Goal: Information Seeking & Learning: Learn about a topic

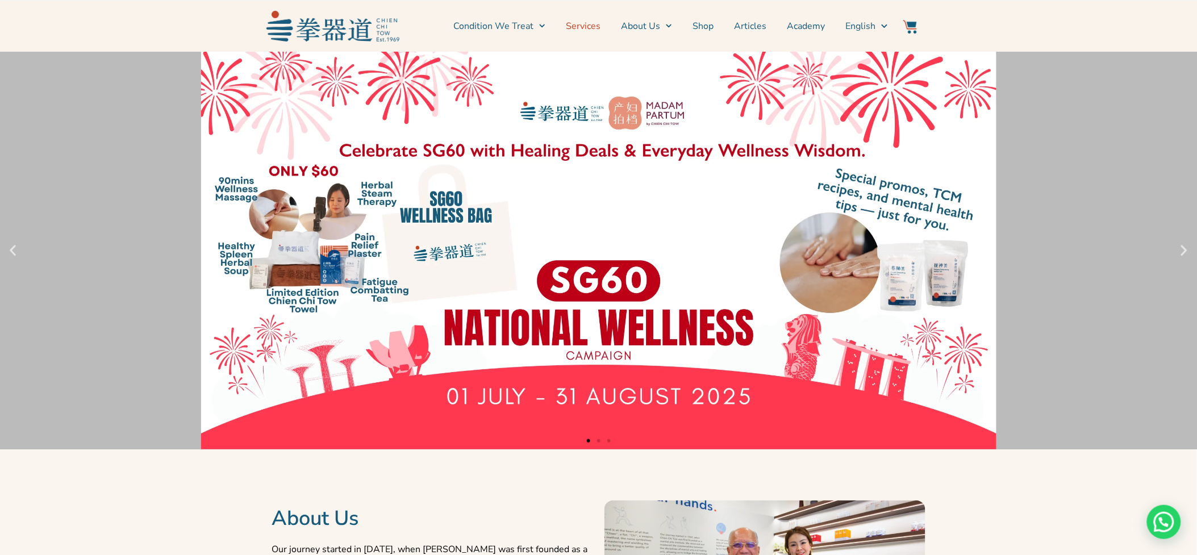
click at [575, 23] on link "Services" at bounding box center [583, 26] width 35 height 28
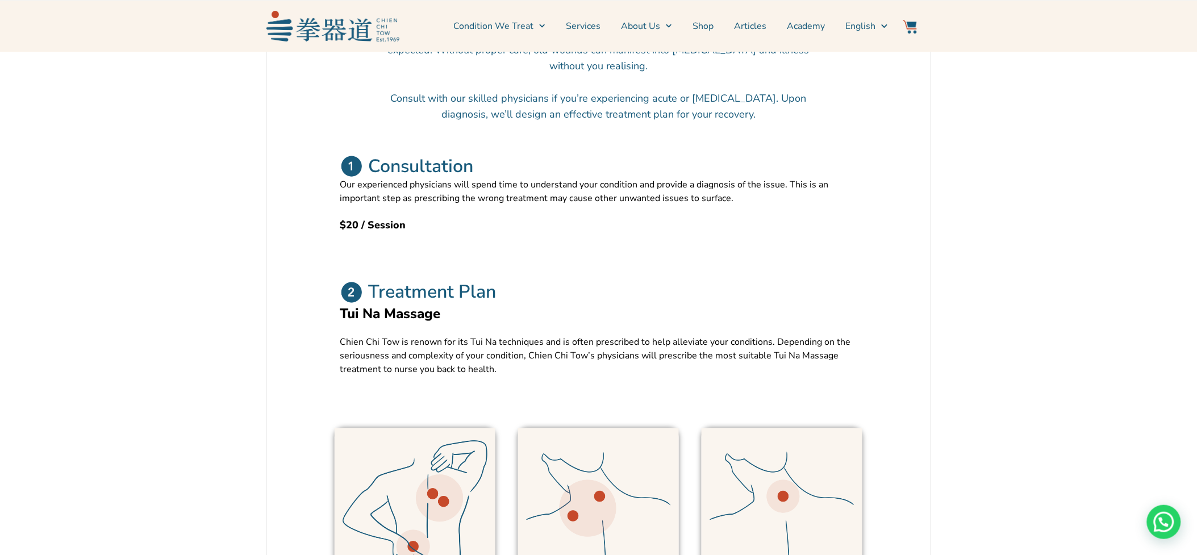
scroll to position [441, 0]
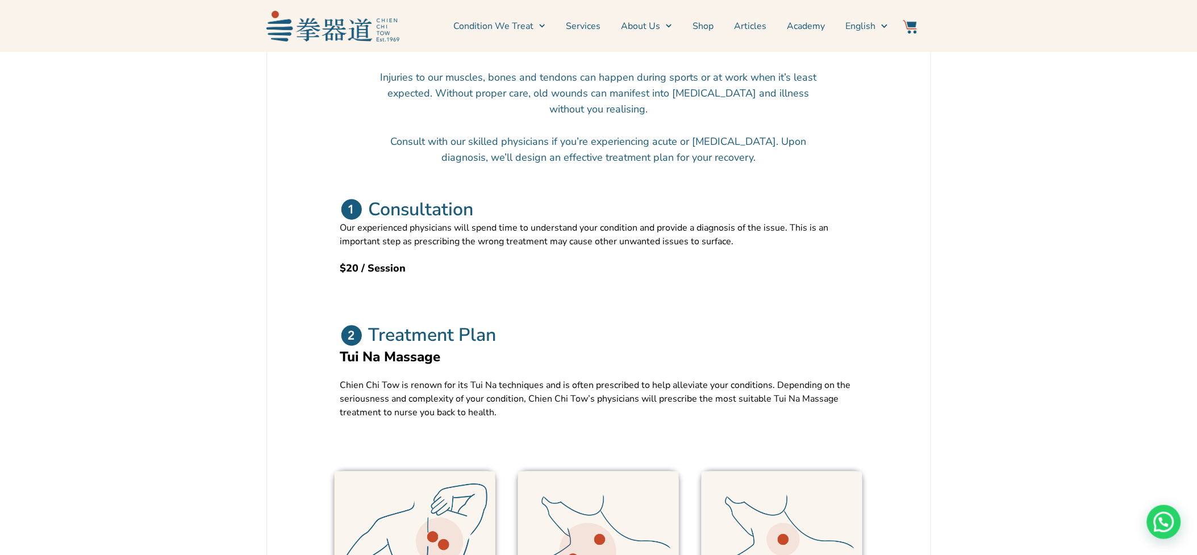
click at [590, 23] on link "Services" at bounding box center [583, 26] width 35 height 28
click at [576, 28] on link "Services" at bounding box center [583, 26] width 35 height 28
click at [581, 27] on link "Services" at bounding box center [583, 26] width 35 height 28
click at [590, 30] on link "Services" at bounding box center [583, 26] width 35 height 28
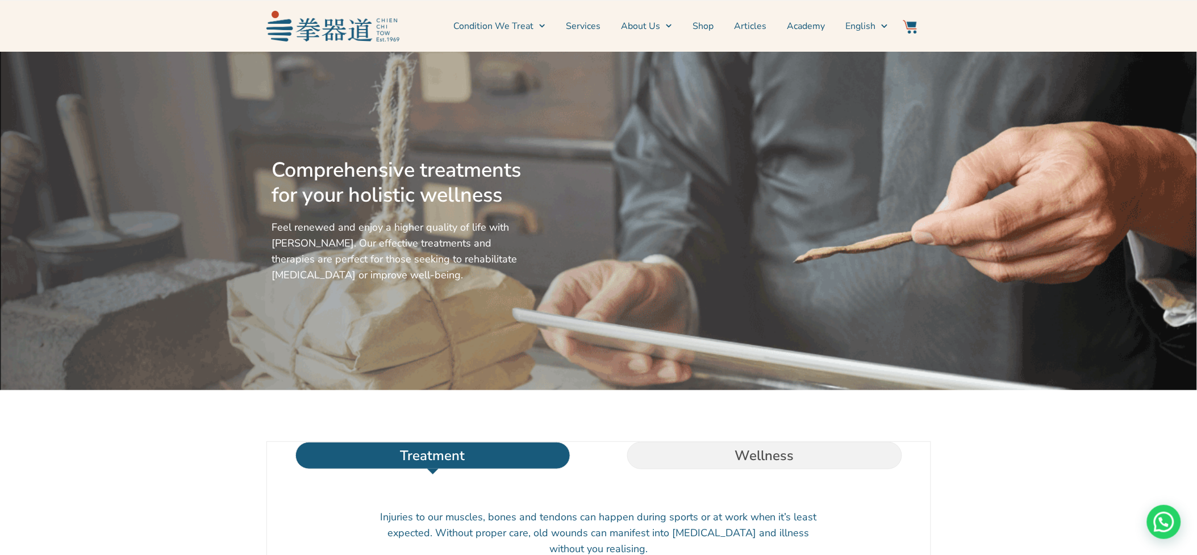
scroll to position [0, 0]
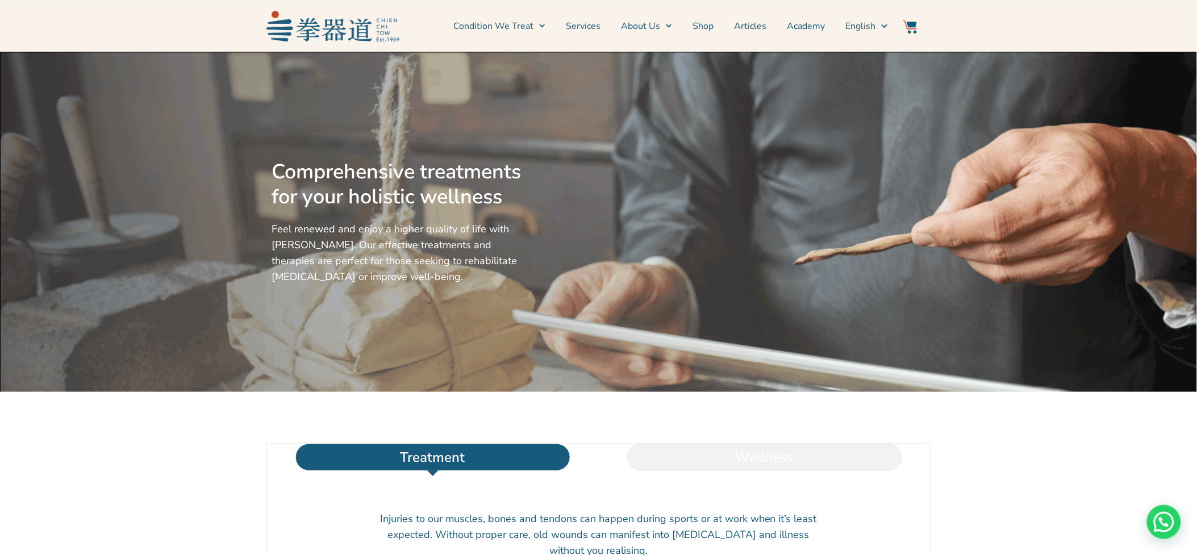
drag, startPoint x: 724, startPoint y: 479, endPoint x: 723, endPoint y: 470, distance: 9.2
click at [724, 471] on li "Wellness" at bounding box center [765, 457] width 332 height 27
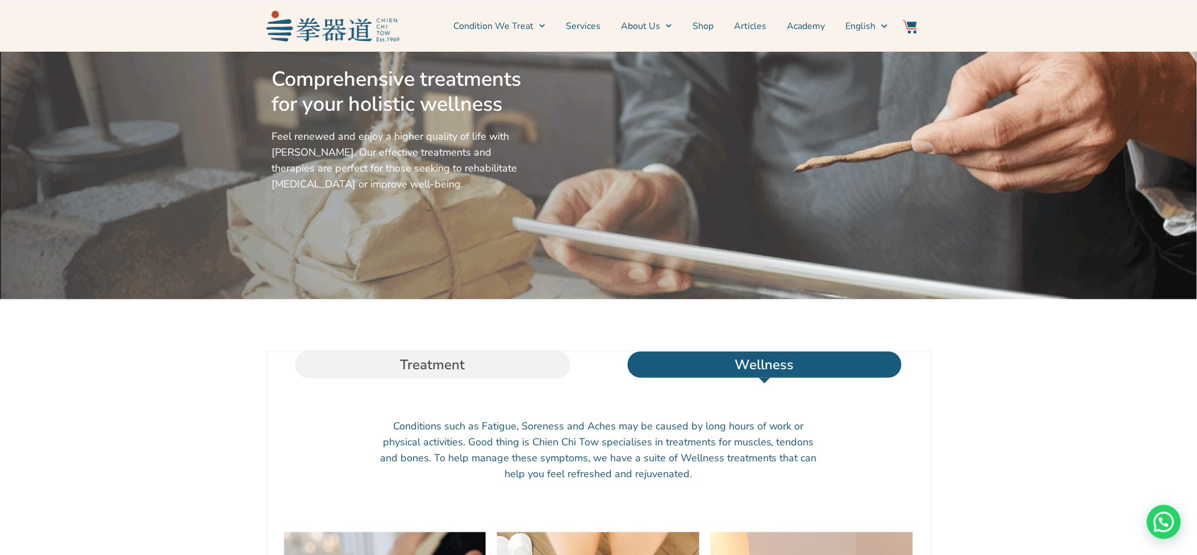
scroll to position [252, 0]
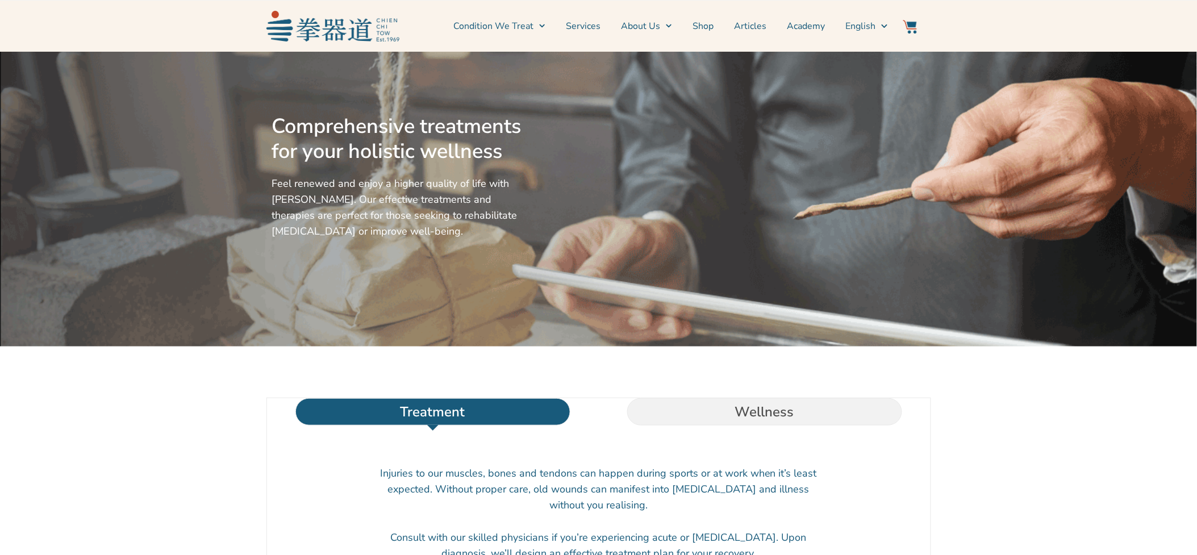
scroll to position [252, 0]
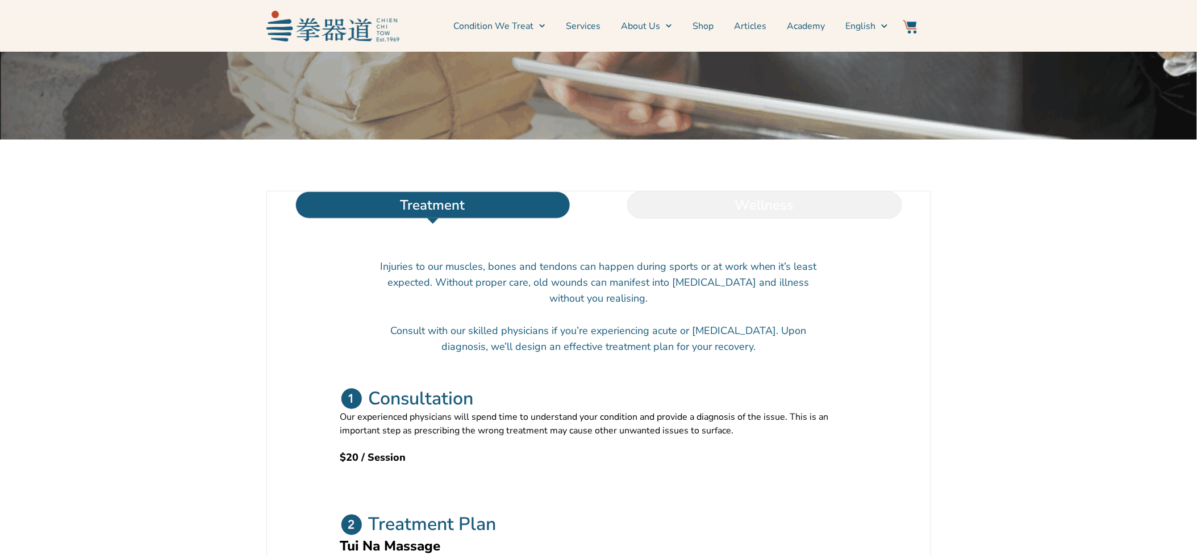
click at [773, 219] on li "Wellness" at bounding box center [765, 204] width 332 height 27
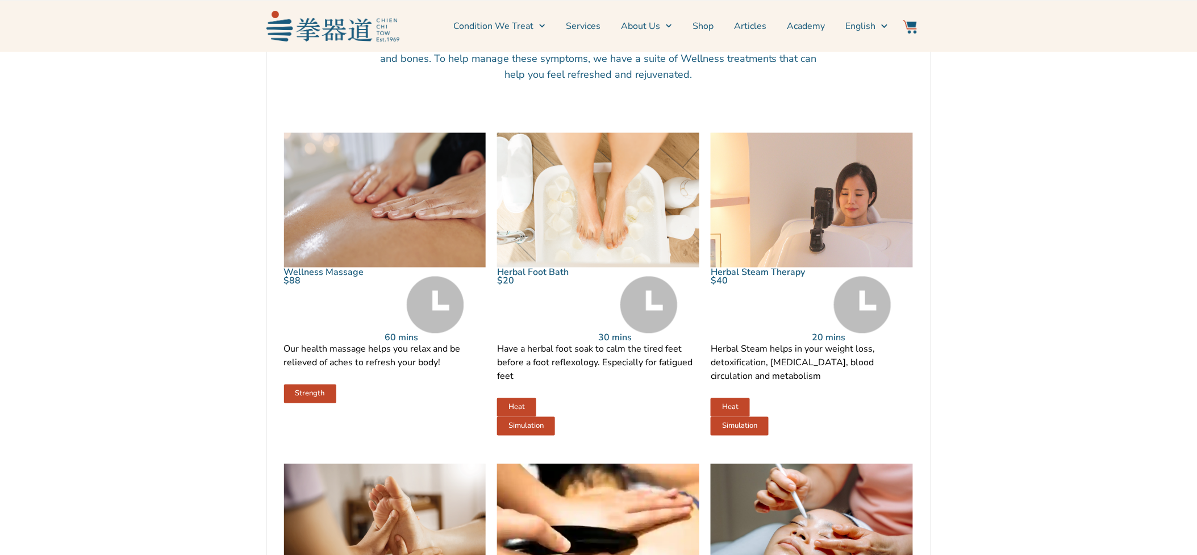
scroll to position [504, 0]
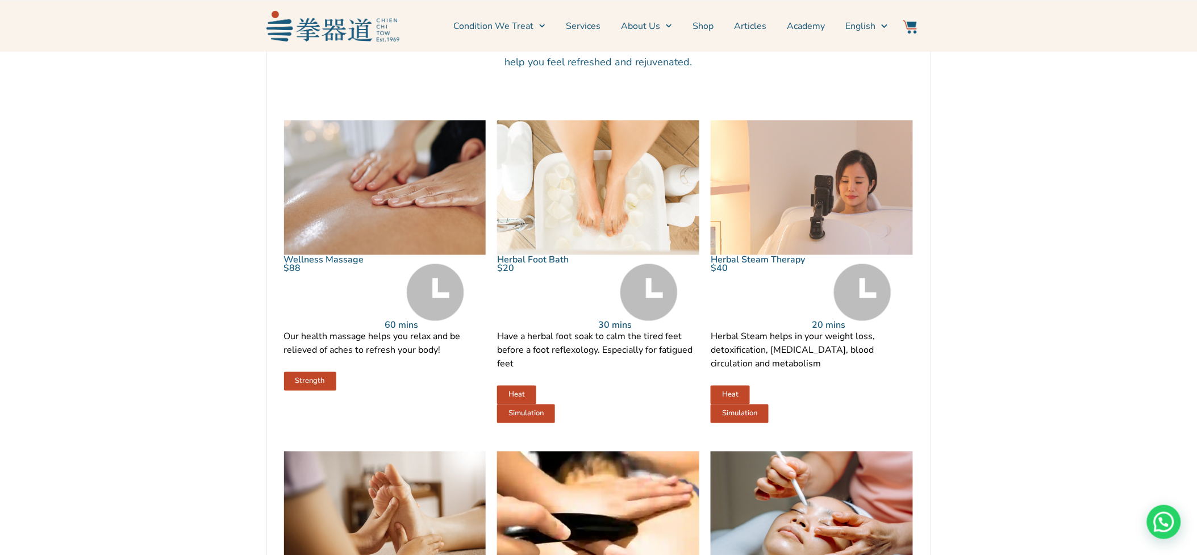
click at [305, 385] on span "Strength" at bounding box center [310, 381] width 30 height 7
click at [343, 330] on div "$88" at bounding box center [334, 297] width 101 height 66
click at [367, 234] on img at bounding box center [385, 187] width 202 height 135
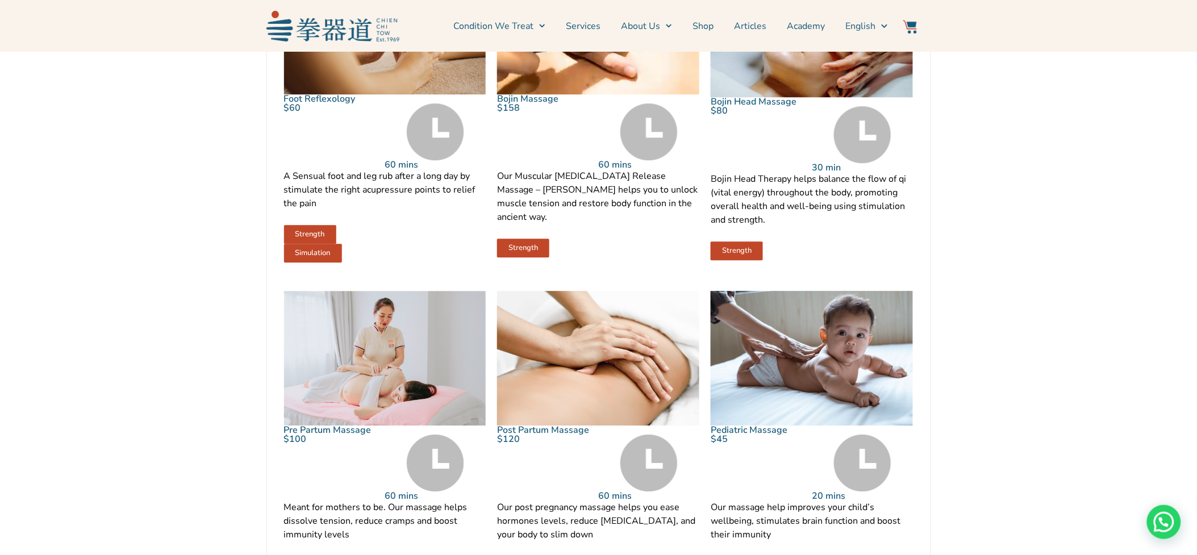
scroll to position [1009, 0]
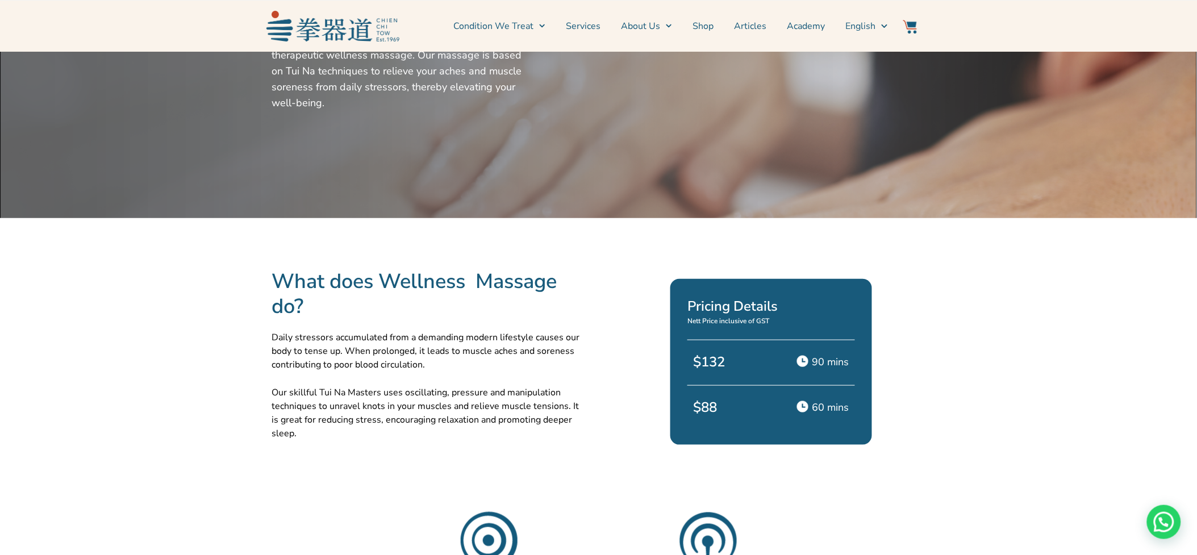
scroll to position [189, 0]
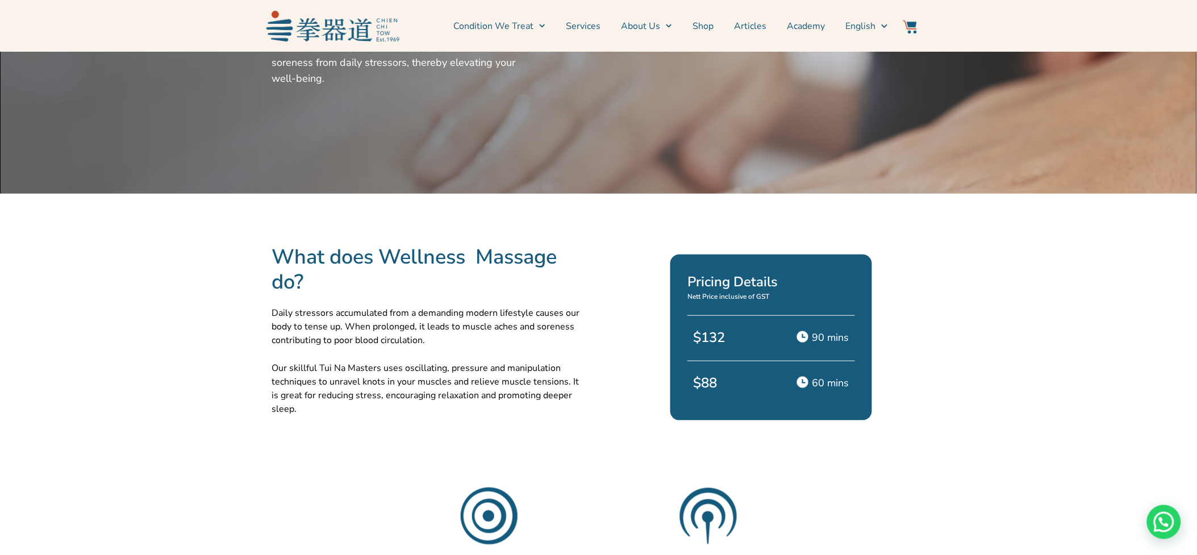
drag, startPoint x: 707, startPoint y: 386, endPoint x: 737, endPoint y: 370, distance: 33.8
click at [708, 385] on p "$88" at bounding box center [729, 383] width 72 height 20
click at [771, 333] on div "90 mins" at bounding box center [812, 349] width 83 height 51
click at [737, 287] on h2 "Pricing Details" at bounding box center [770, 281] width 167 height 20
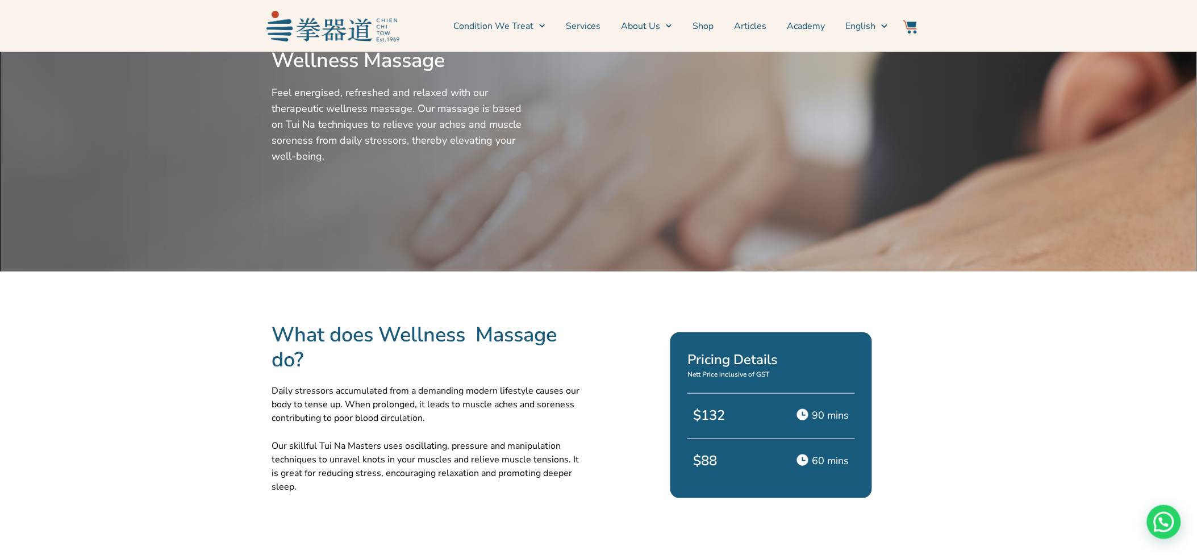
scroll to position [0, 0]
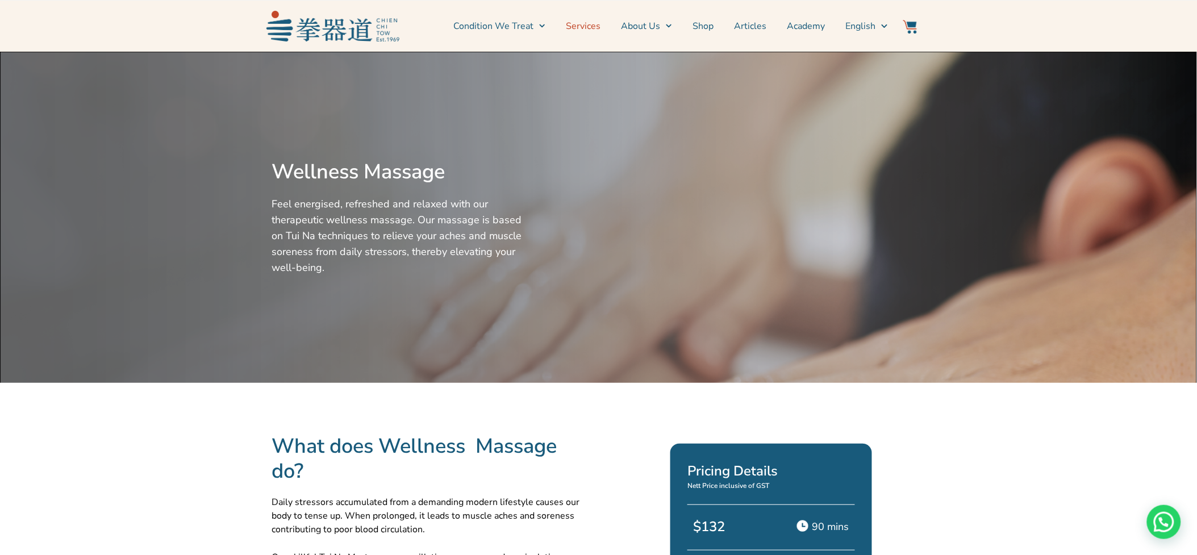
click at [581, 26] on link "Services" at bounding box center [583, 26] width 35 height 28
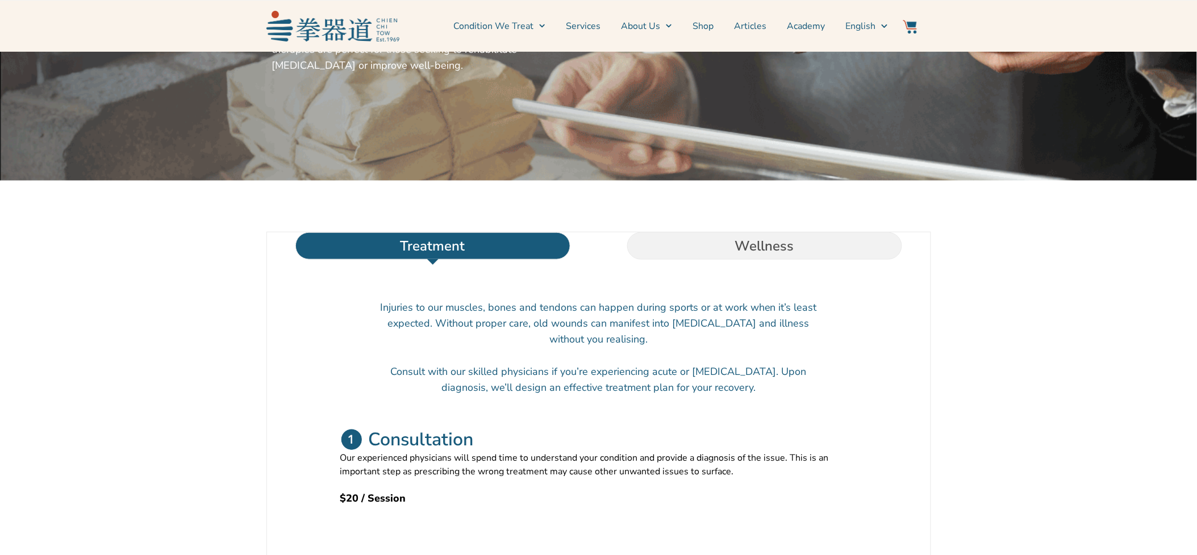
scroll to position [252, 0]
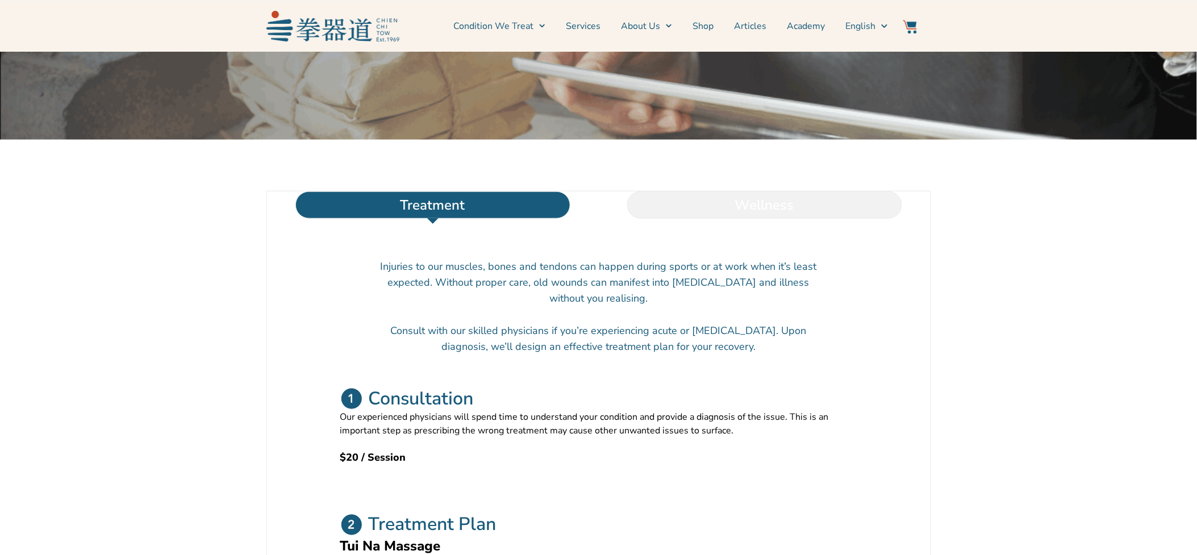
click at [760, 219] on li "Wellness" at bounding box center [765, 204] width 332 height 27
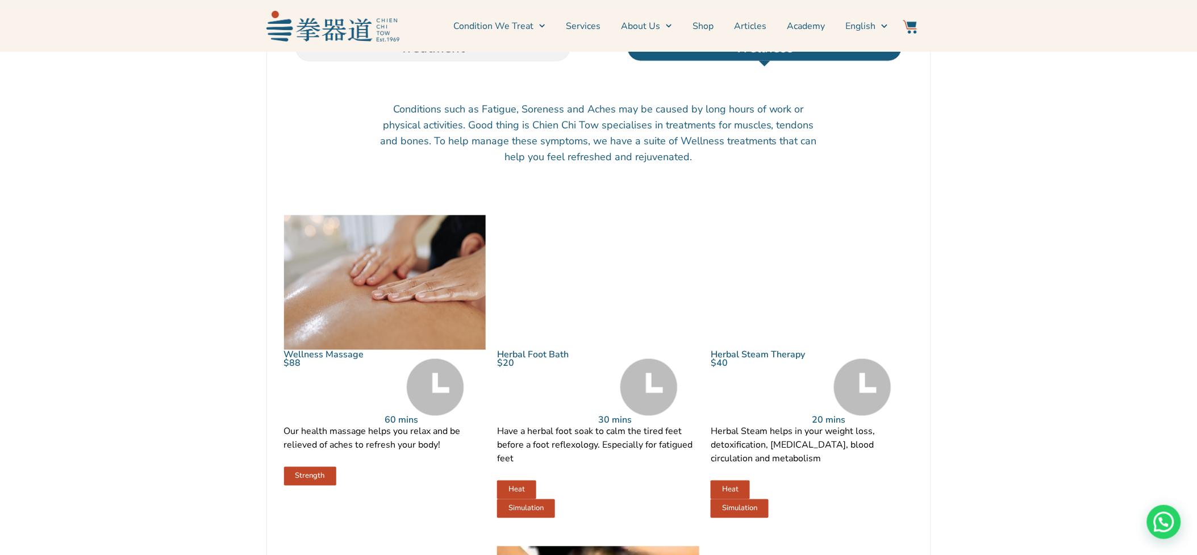
scroll to position [378, 0]
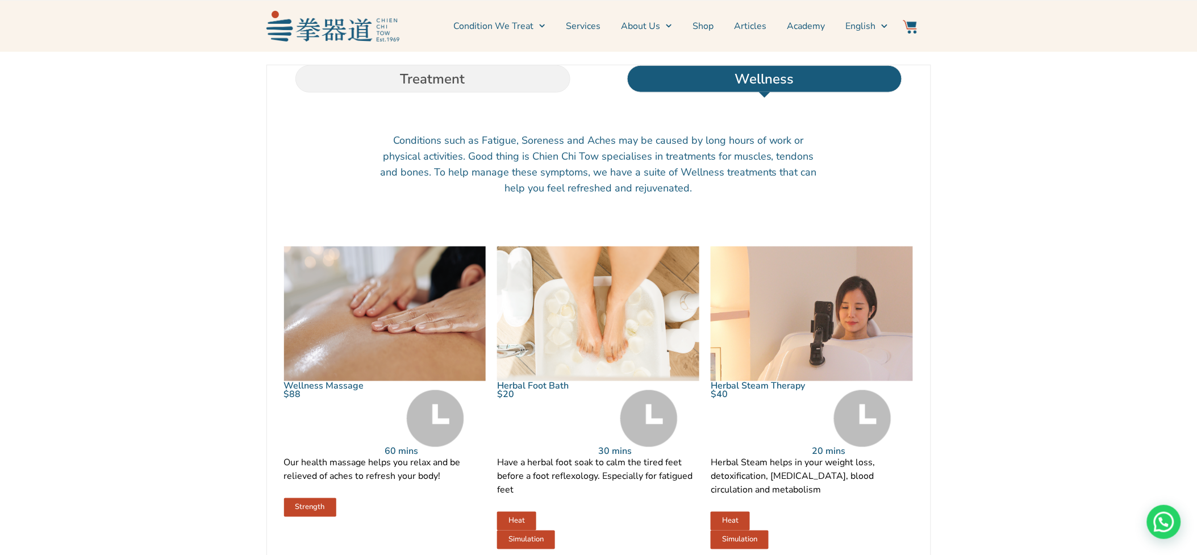
click at [358, 367] on img at bounding box center [385, 313] width 202 height 135
click at [415, 436] on img at bounding box center [435, 418] width 57 height 57
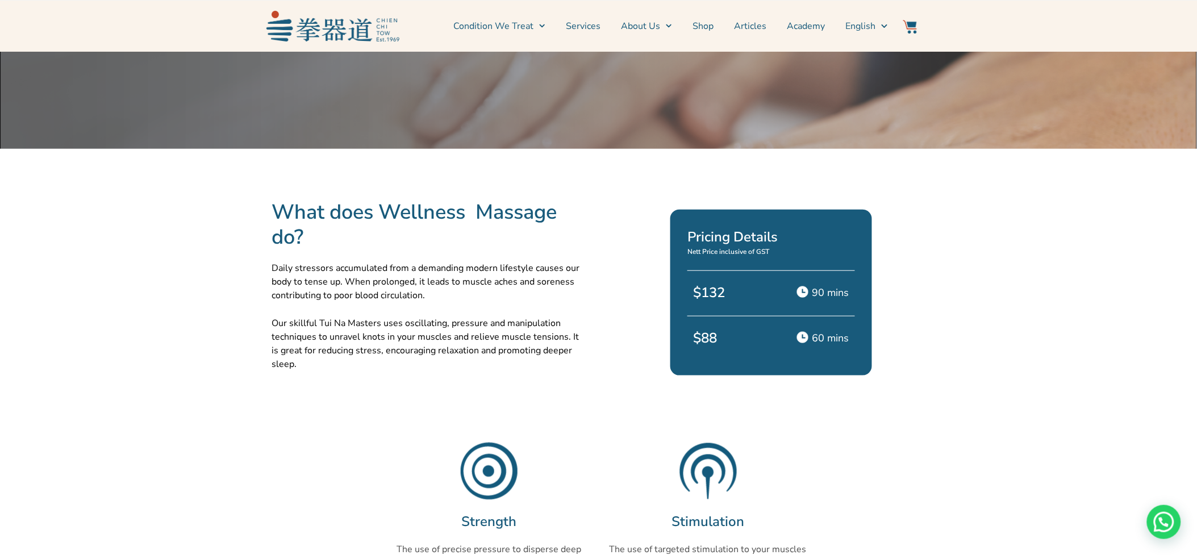
scroll to position [252, 0]
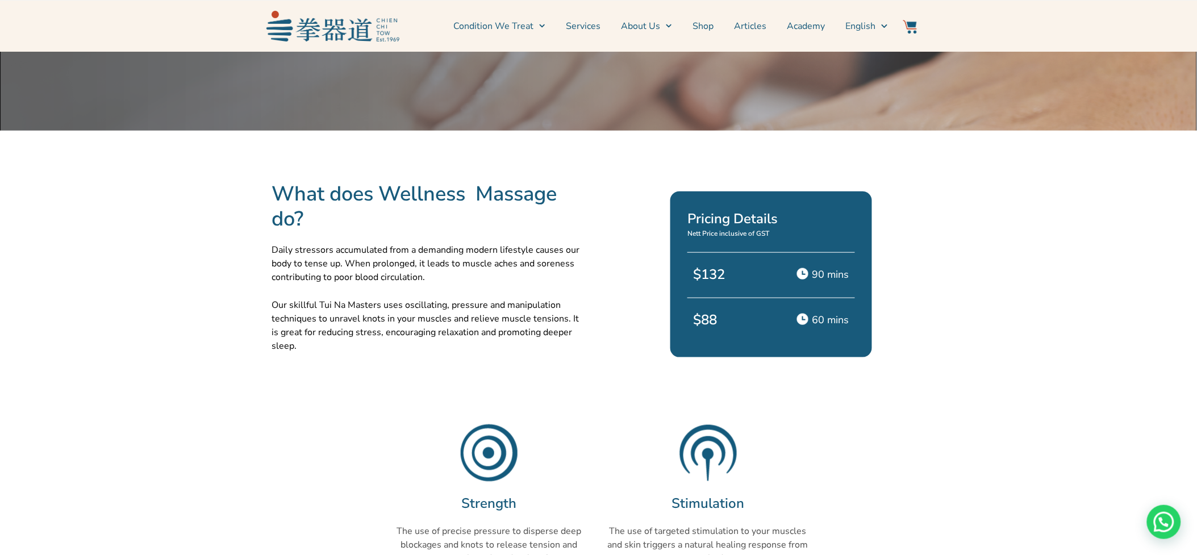
click at [721, 319] on p "$88" at bounding box center [729, 320] width 72 height 20
click at [810, 315] on div at bounding box center [804, 319] width 15 height 14
click at [804, 319] on img at bounding box center [802, 319] width 11 height 11
click at [717, 322] on p "$88" at bounding box center [729, 320] width 72 height 20
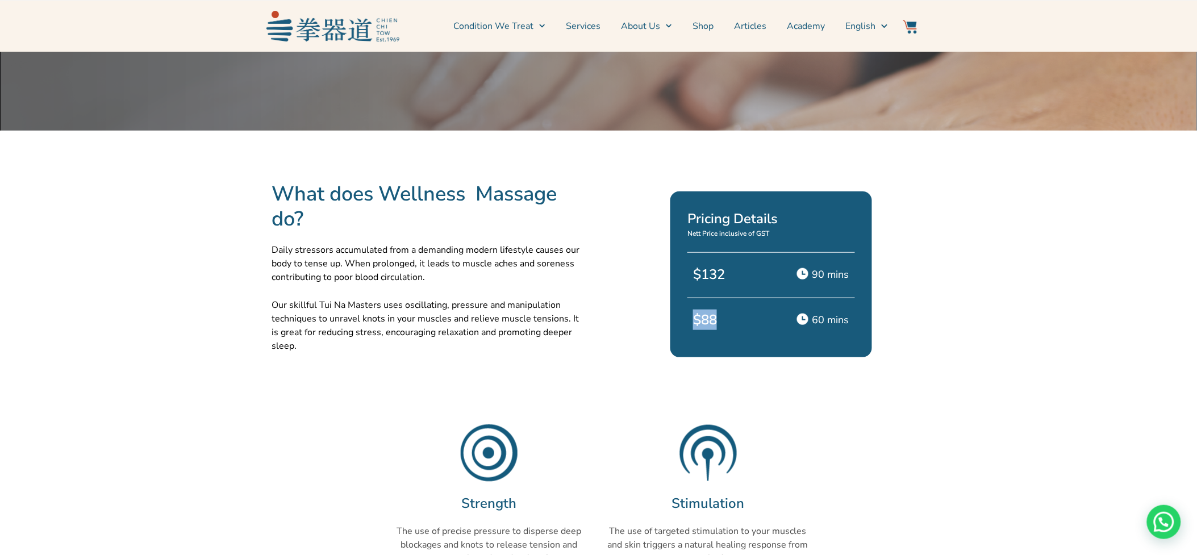
click at [717, 322] on p "$88" at bounding box center [729, 320] width 72 height 20
click at [717, 323] on p "$88" at bounding box center [729, 320] width 72 height 20
